Goal: Task Accomplishment & Management: Use online tool/utility

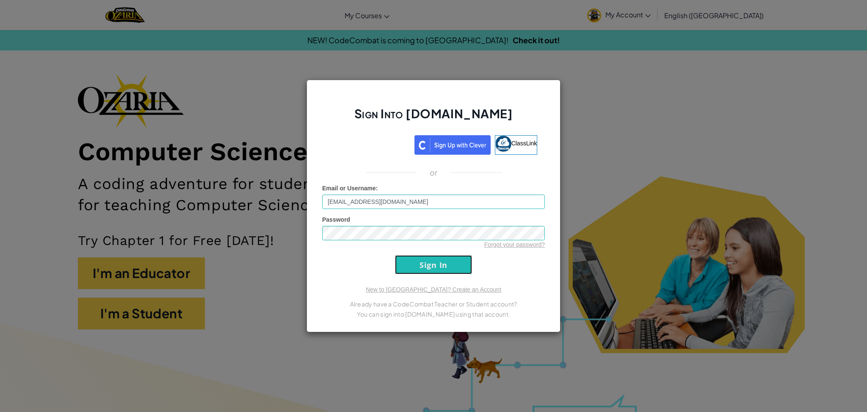
drag, startPoint x: 0, startPoint y: 0, endPoint x: 430, endPoint y: 259, distance: 502.2
click at [430, 259] on input "Sign In" at bounding box center [433, 264] width 77 height 19
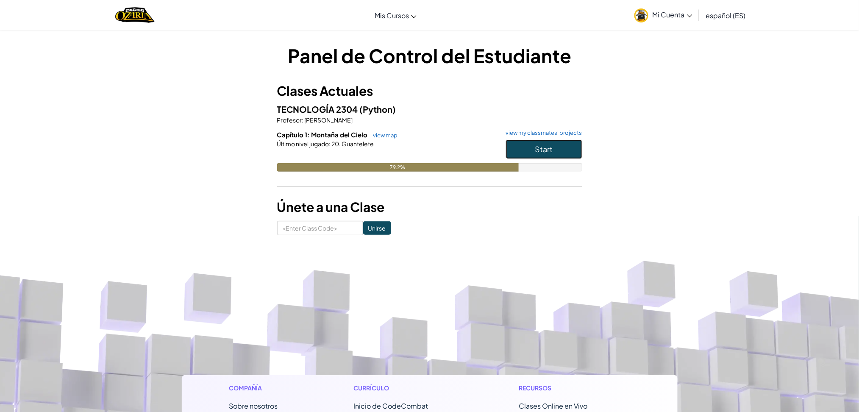
click at [551, 147] on span "Start" at bounding box center [544, 149] width 18 height 10
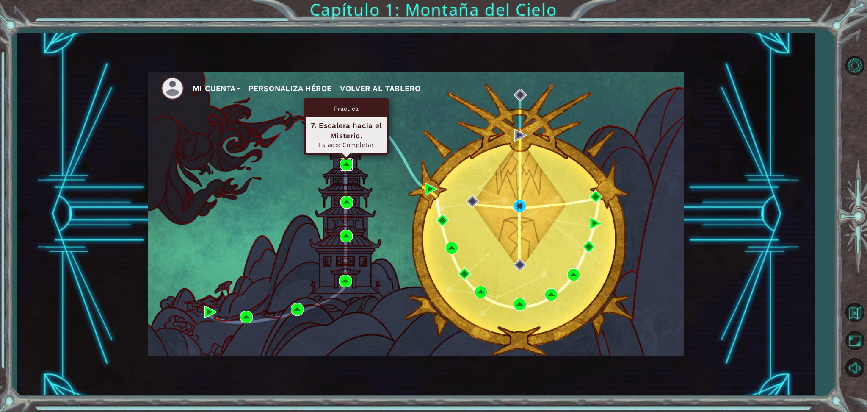
click at [345, 165] on img at bounding box center [346, 164] width 13 height 13
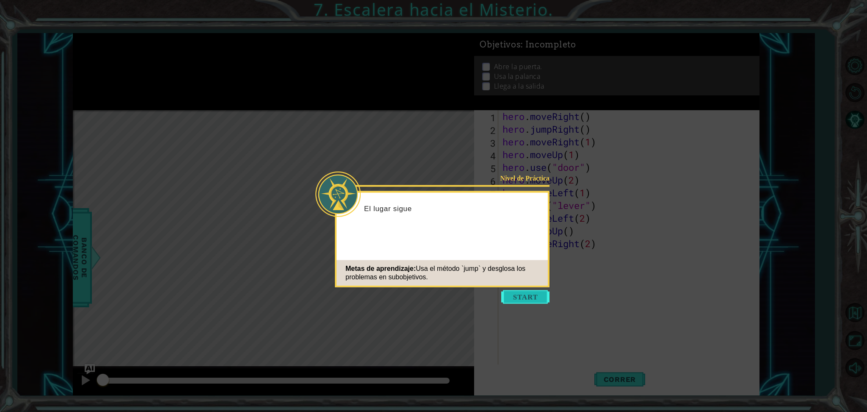
click at [518, 294] on button "Start" at bounding box center [525, 297] width 48 height 14
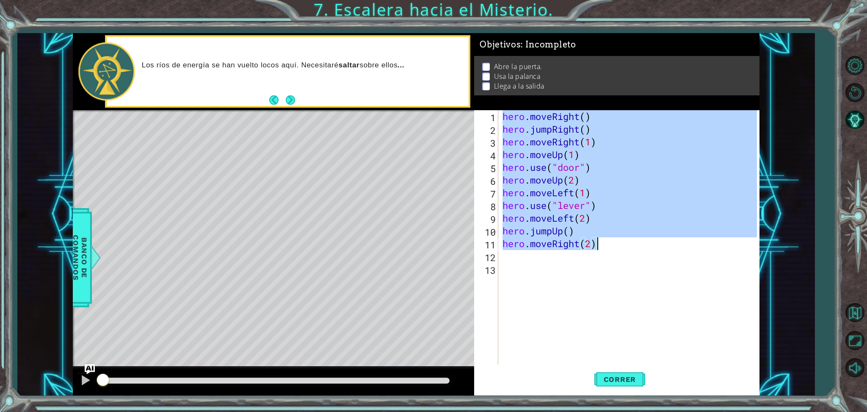
drag, startPoint x: 504, startPoint y: 117, endPoint x: 605, endPoint y: 249, distance: 166.8
click at [605, 249] on div "hero . moveRight ( ) hero . jumpRight ( ) hero . moveRight ( 1 ) hero . moveUp …" at bounding box center [631, 250] width 260 height 280
click at [842, 322] on div "1 ההההההההההההההההההההההההההההההההההההההההההההההההההההההההההההההההההההההההההההה…" at bounding box center [433, 206] width 867 height 412
click at [629, 379] on span "Correr" at bounding box center [621, 379] width 50 height 8
type textarea "hero.moveRight(2)"
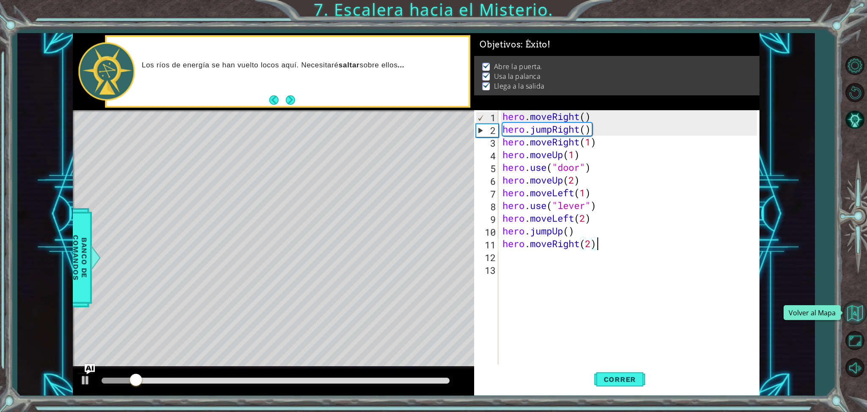
click at [855, 304] on button "Volver al Mapa" at bounding box center [855, 312] width 25 height 25
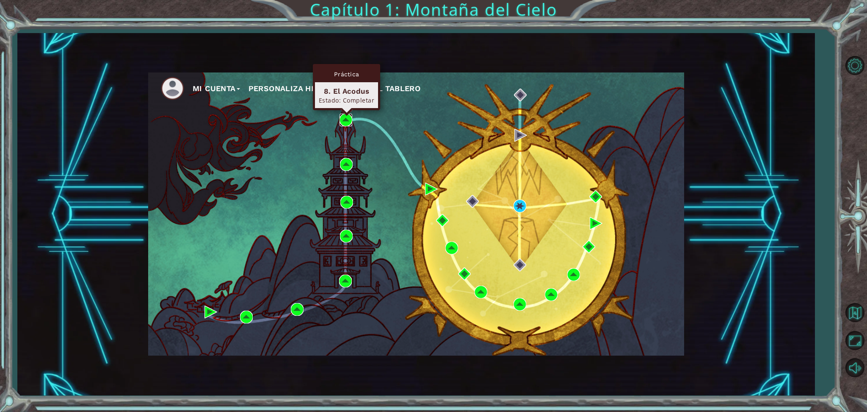
click at [347, 120] on img at bounding box center [346, 120] width 13 height 13
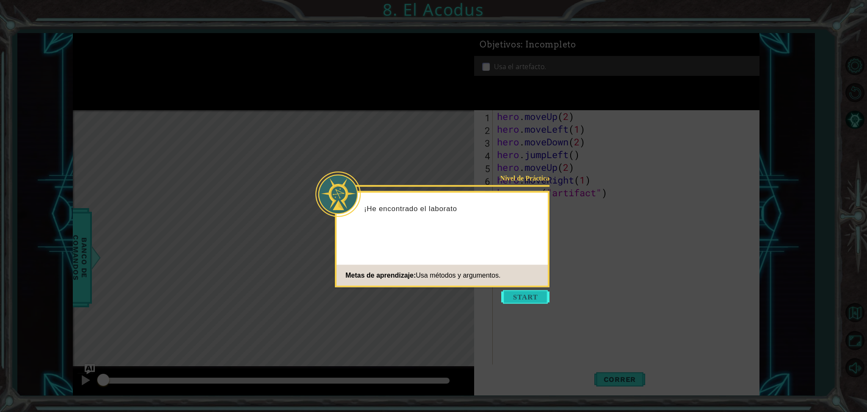
click at [540, 294] on button "Start" at bounding box center [525, 297] width 48 height 14
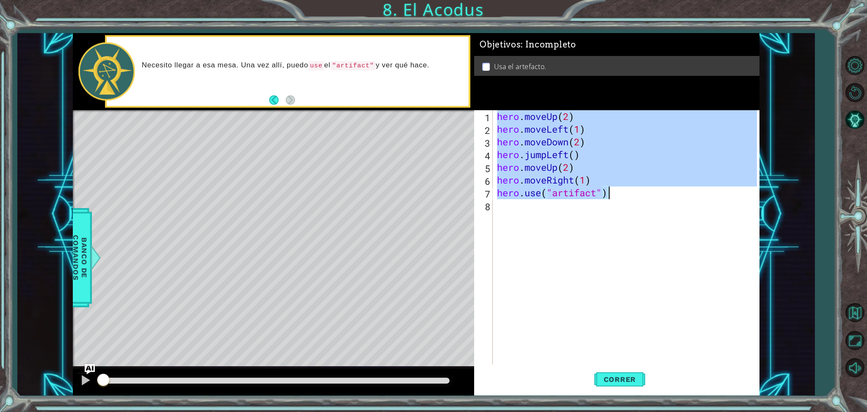
drag, startPoint x: 497, startPoint y: 121, endPoint x: 608, endPoint y: 193, distance: 132.3
click at [608, 193] on div "hero . moveUp ( 2 ) hero . moveLeft ( 1 ) hero . moveDown ( 2 ) hero . jumpLeft…" at bounding box center [629, 250] width 266 height 280
type textarea "hero.moveRight(1) hero.use("artifact")"
click at [855, 304] on button "Volver al Mapa" at bounding box center [855, 312] width 25 height 25
